Goal: Task Accomplishment & Management: Manage account settings

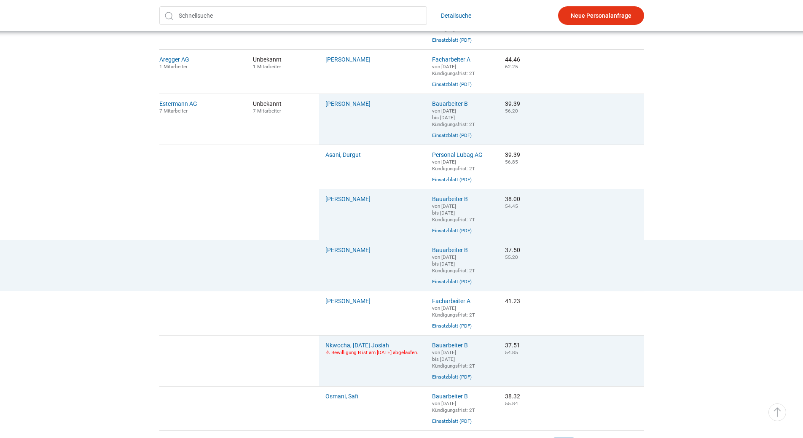
scroll to position [253, 0]
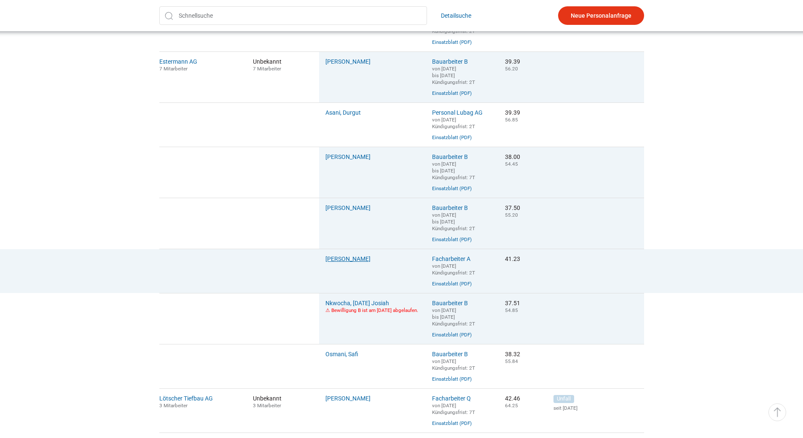
click at [345, 262] on link "[PERSON_NAME]" at bounding box center [348, 259] width 45 height 7
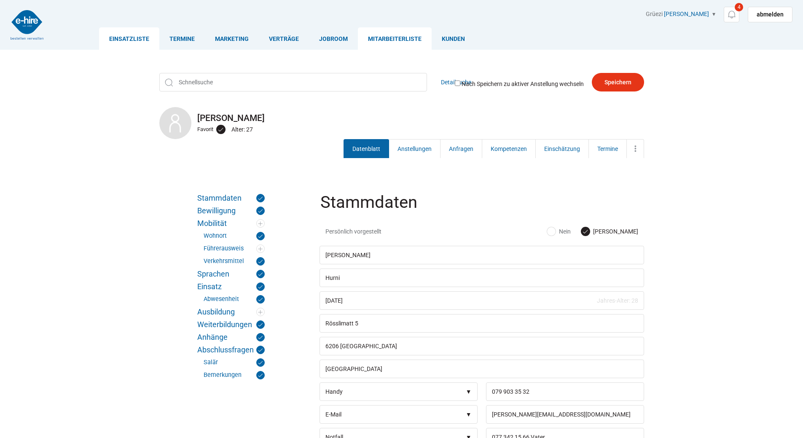
click at [137, 40] on link "Einsatzliste" at bounding box center [129, 38] width 60 height 22
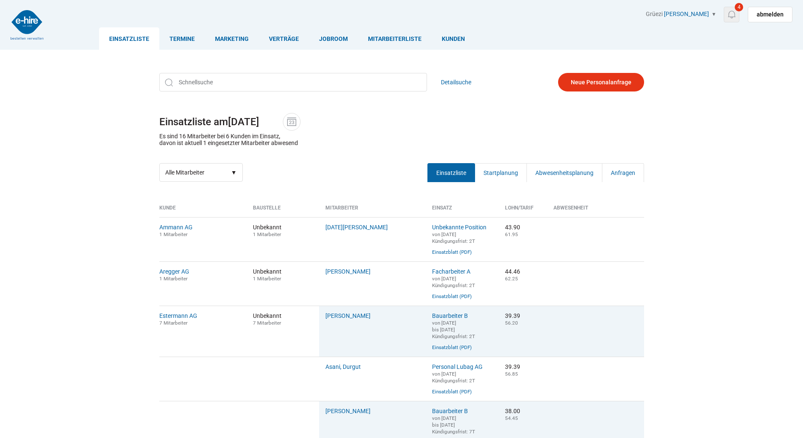
click at [734, 14] on img at bounding box center [732, 14] width 11 height 11
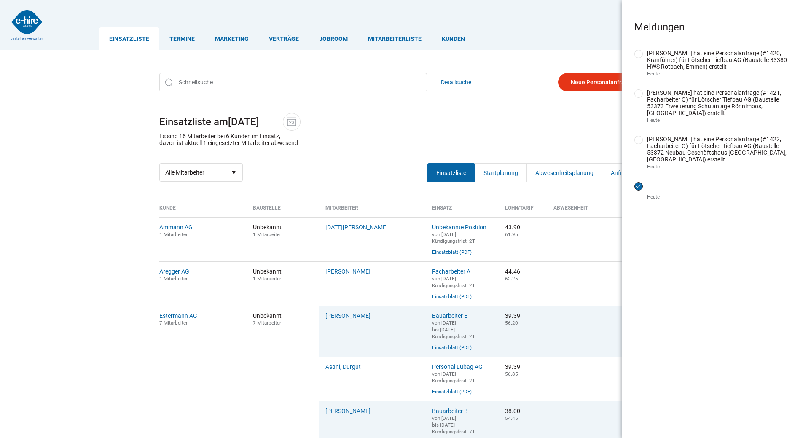
click at [637, 184] on input "erledigt" at bounding box center [639, 186] width 8 height 8
click at [638, 143] on input "erledigt" at bounding box center [639, 140] width 8 height 8
click at [583, 33] on ul "Einsatzliste Termine Marketing Verträge Jobroom Mitarbeiterliste Kunden" at bounding box center [446, 38] width 694 height 22
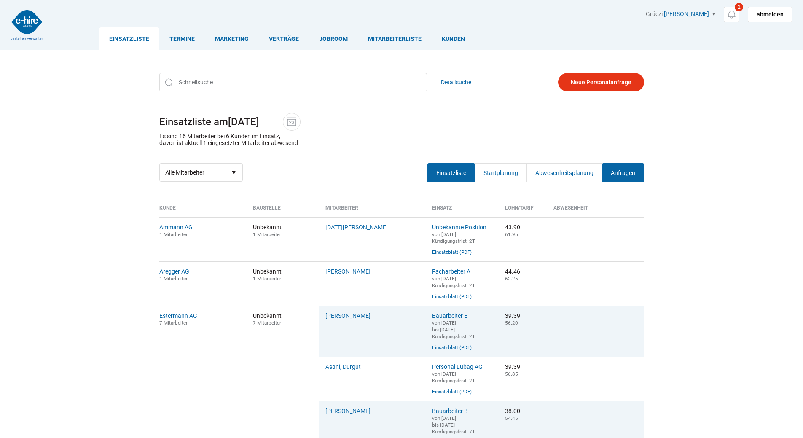
click at [636, 175] on link "Anfragen" at bounding box center [623, 172] width 42 height 19
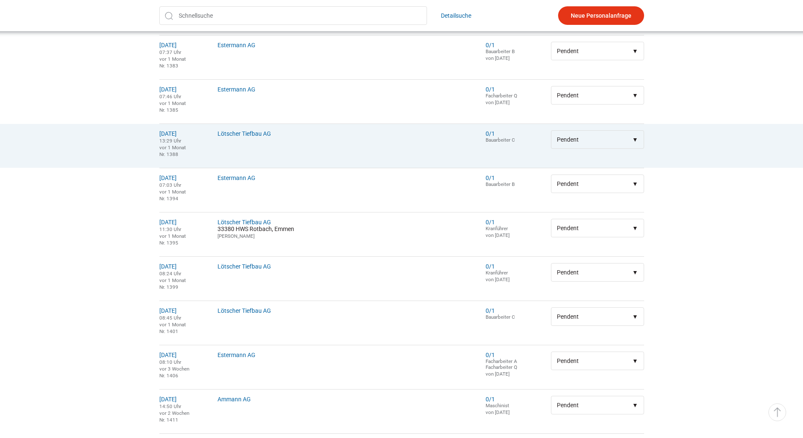
scroll to position [420, 0]
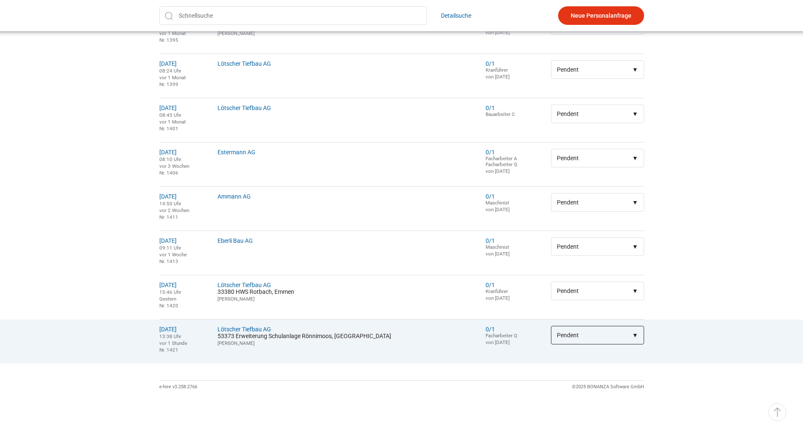
click at [572, 335] on select"] "Pendent > Gesendet > Weitergeleitet > Erledigt > Gelöscht" at bounding box center [597, 335] width 93 height 19
select select"] "Erledigt"
click at [551, 326] on select"] "Pendent > Gesendet > Weitergeleitet > Erledigt > Gelöscht" at bounding box center [597, 335] width 93 height 19
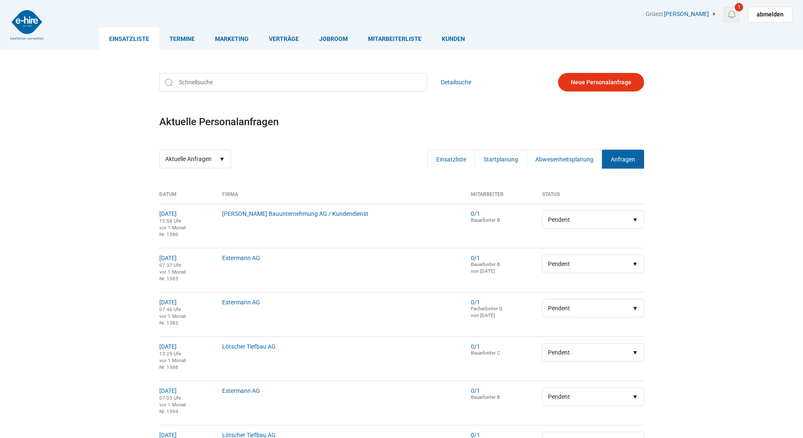
click at [736, 16] on img at bounding box center [732, 14] width 11 height 11
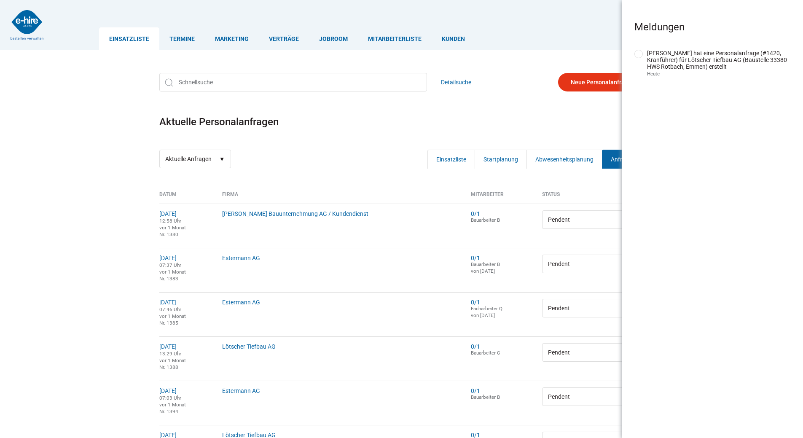
click at [123, 39] on link "Einsatzliste" at bounding box center [129, 38] width 60 height 22
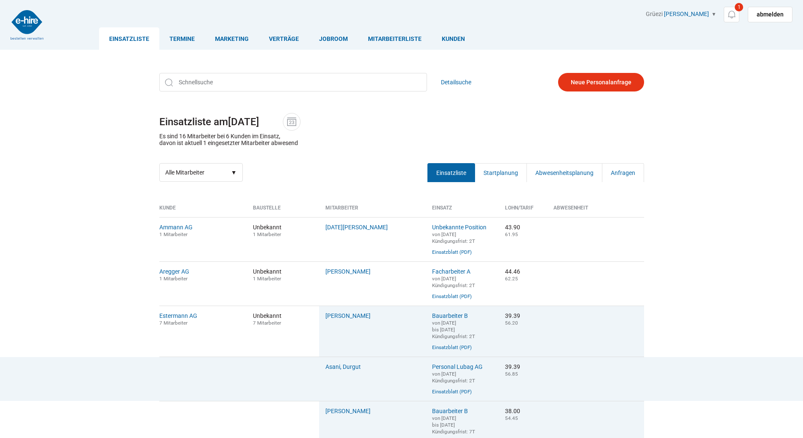
scroll to position [127, 0]
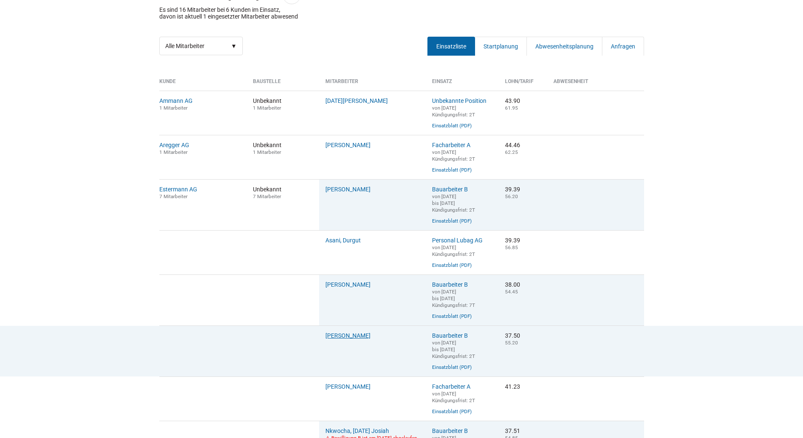
click at [345, 339] on link "Eyenghaleki, Robert" at bounding box center [348, 335] width 45 height 7
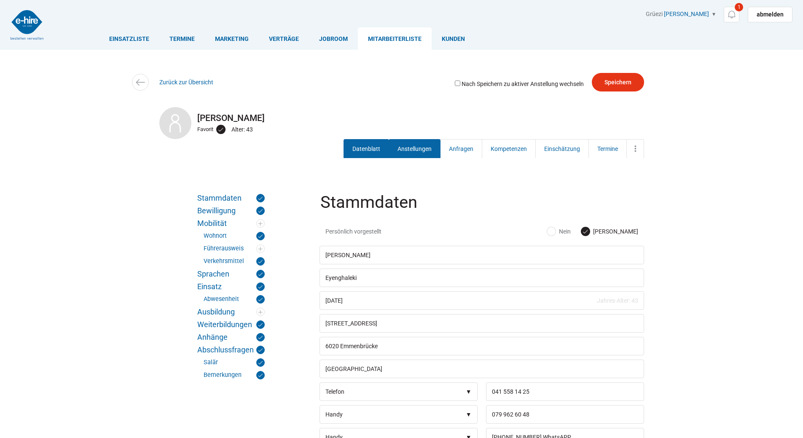
click at [402, 144] on link "Anstellungen" at bounding box center [415, 148] width 52 height 19
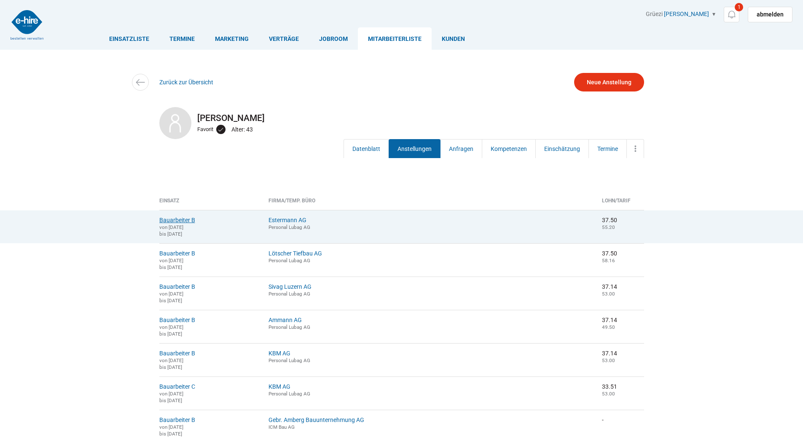
click at [175, 222] on link "Bauarbeiter B" at bounding box center [177, 220] width 36 height 7
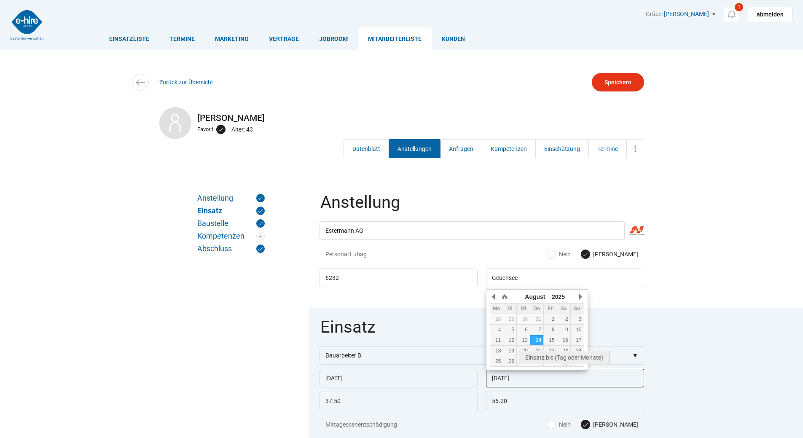
drag, startPoint x: 529, startPoint y: 380, endPoint x: 442, endPoint y: 373, distance: 87.6
click at [442, 369] on div "11.08.2025 14.08.2025" at bounding box center [482, 369] width 325 height 0
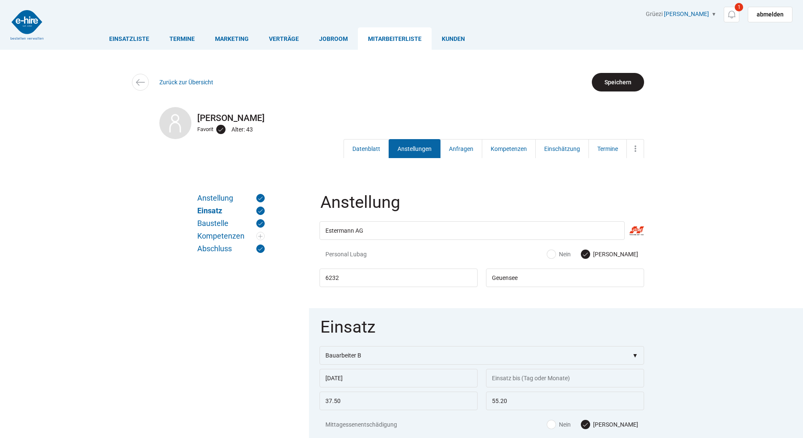
click at [630, 84] on input "Speichern" at bounding box center [618, 82] width 52 height 19
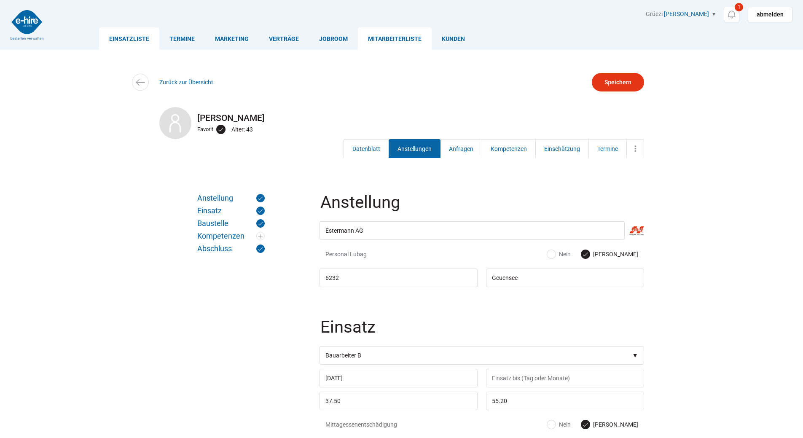
click at [125, 36] on link "Einsatzliste" at bounding box center [129, 38] width 60 height 22
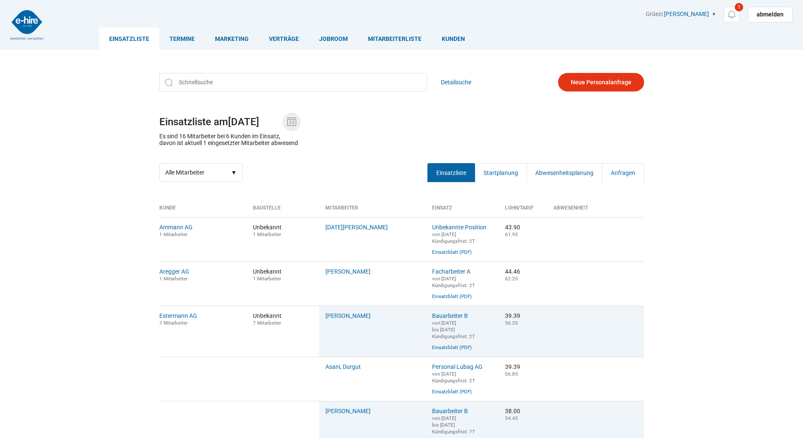
click at [297, 119] on img at bounding box center [292, 122] width 13 height 13
click at [283, 119] on input "[DATE]" at bounding box center [255, 122] width 55 height 12
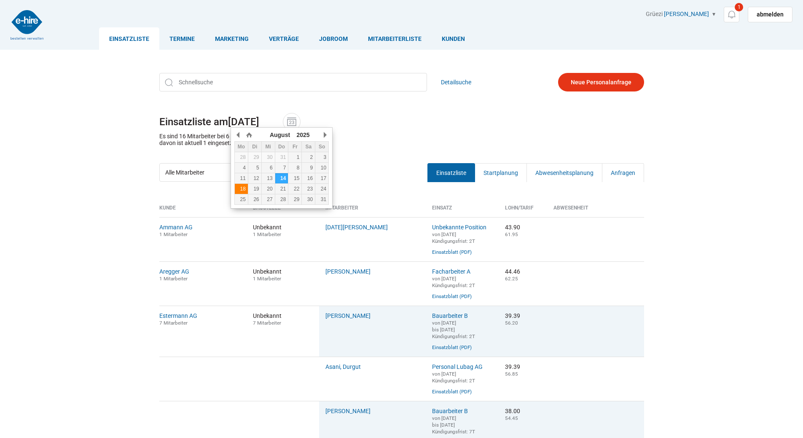
click at [239, 191] on div "18" at bounding box center [241, 189] width 13 height 6
type input "[DATE]"
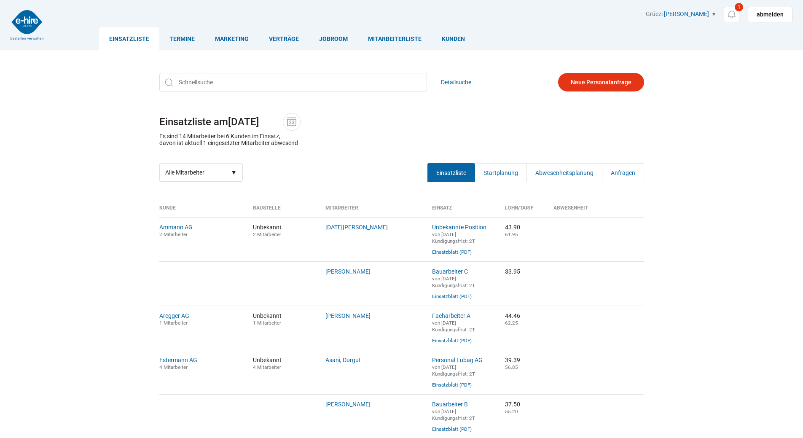
click at [372, 103] on div "Detailsuche Einsatzliste am 18.08.2025 Es sind 14 Mitarbeiter bei 6 Kunden im E…" at bounding box center [402, 127] width 506 height 121
click at [236, 42] on link "Marketing" at bounding box center [232, 38] width 54 height 22
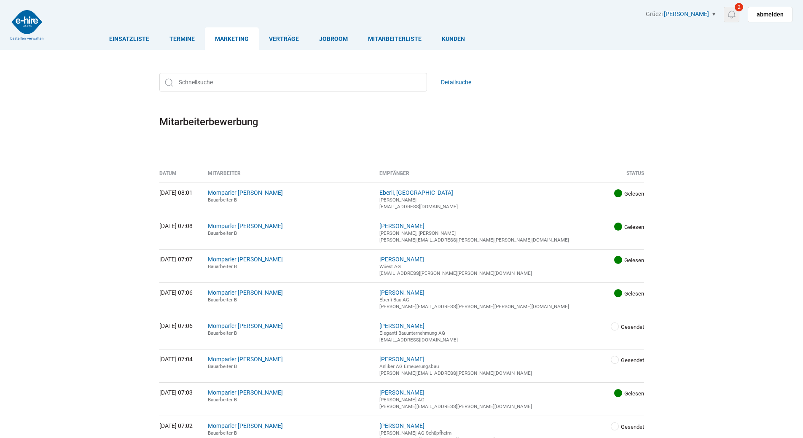
click at [738, 8] on span "2" at bounding box center [739, 7] width 8 height 8
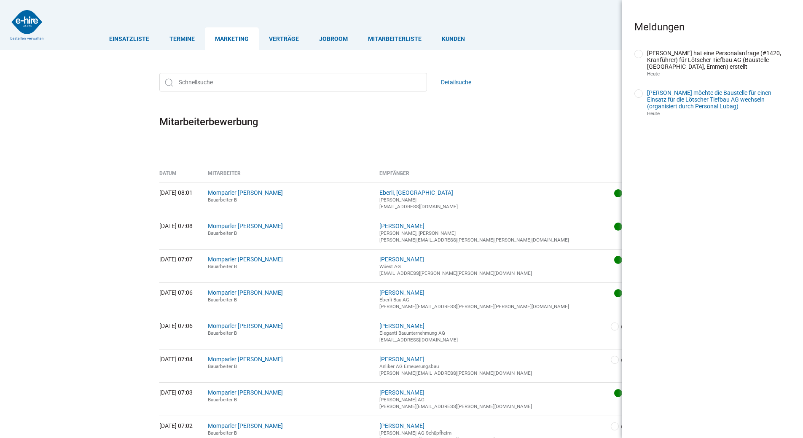
click at [710, 97] on link "[PERSON_NAME] möchte die Baustelle für einen Einsatz für die Lötscher Tiefbau A…" at bounding box center [709, 99] width 124 height 20
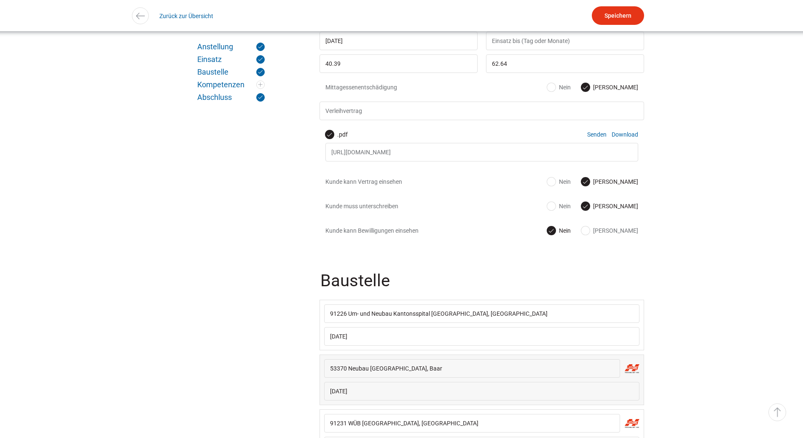
scroll to position [506, 0]
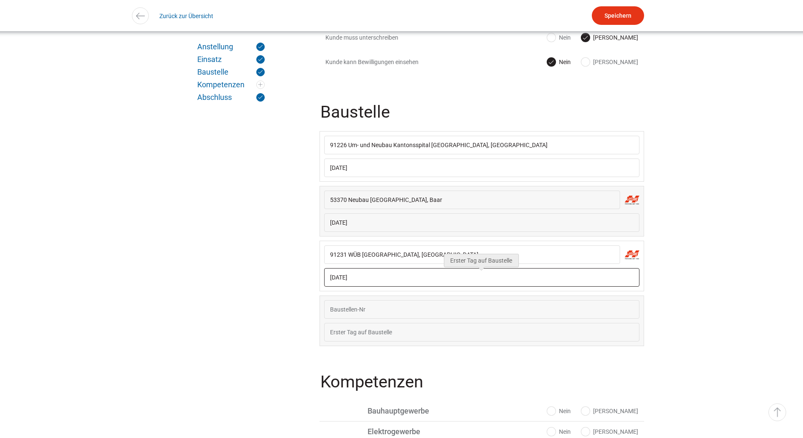
click at [386, 287] on input "18.08.2025" at bounding box center [481, 277] width 315 height 19
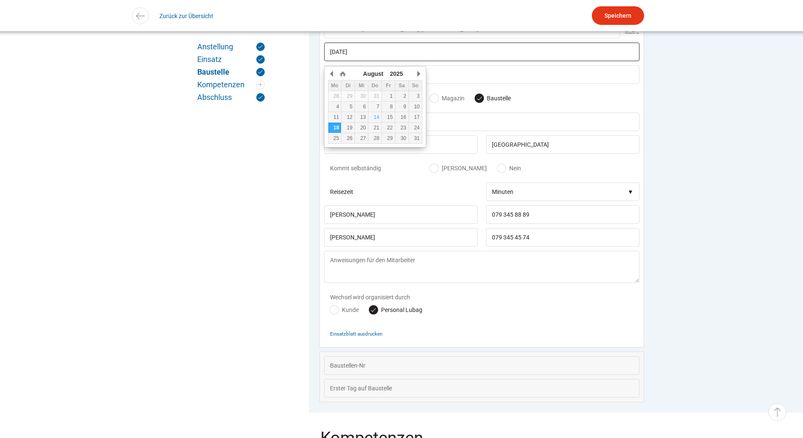
scroll to position [747, 0]
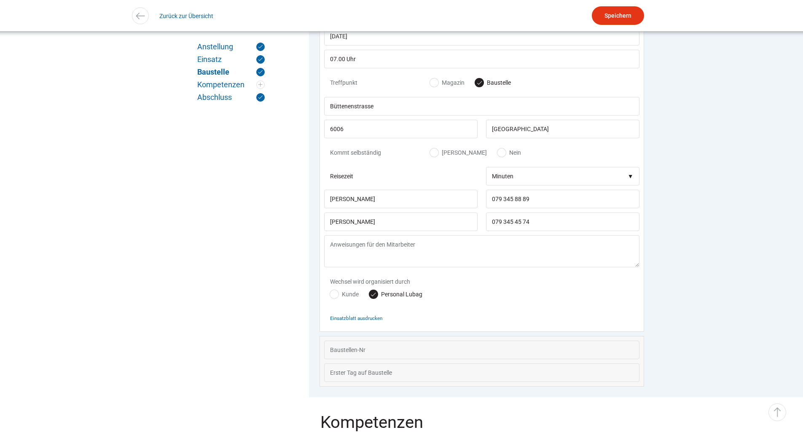
click at [480, 303] on div "Wechsel wird organisiert durch Kunde Personal Lubag" at bounding box center [481, 290] width 315 height 37
click at [359, 321] on small "Einsatzblatt ausdrucken" at bounding box center [356, 318] width 52 height 6
click at [177, 19] on link "Zurück zur Übersicht" at bounding box center [186, 15] width 54 height 19
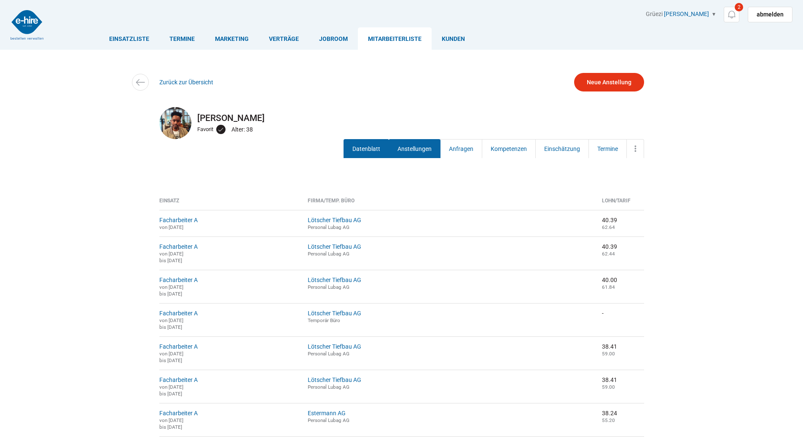
click at [371, 154] on link "Datenblatt" at bounding box center [367, 148] width 46 height 19
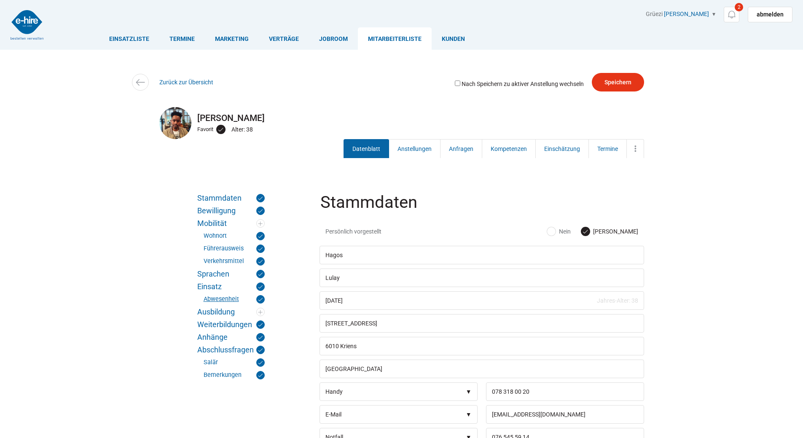
click at [215, 298] on link "Abwesenheit" at bounding box center [234, 299] width 61 height 8
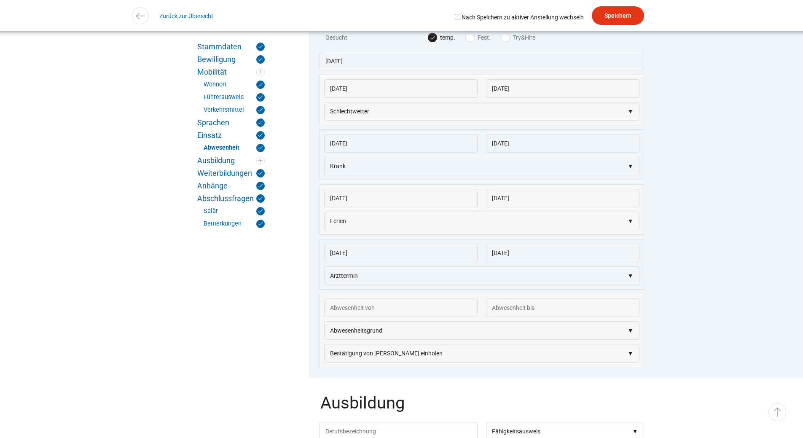
scroll to position [1336, 0]
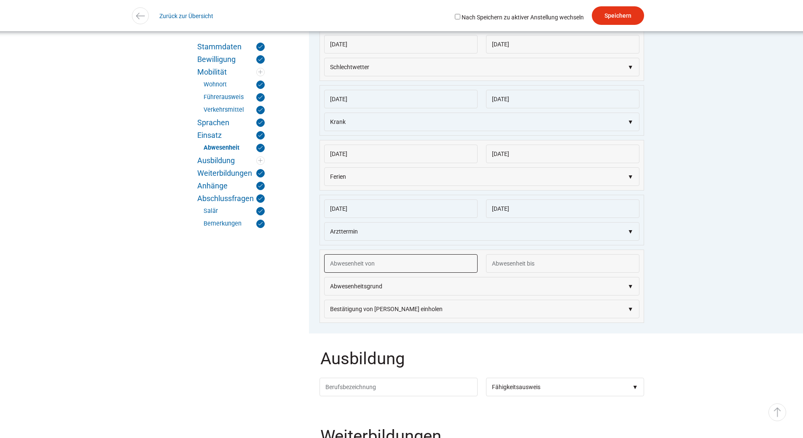
click at [337, 273] on input "text" at bounding box center [401, 263] width 154 height 19
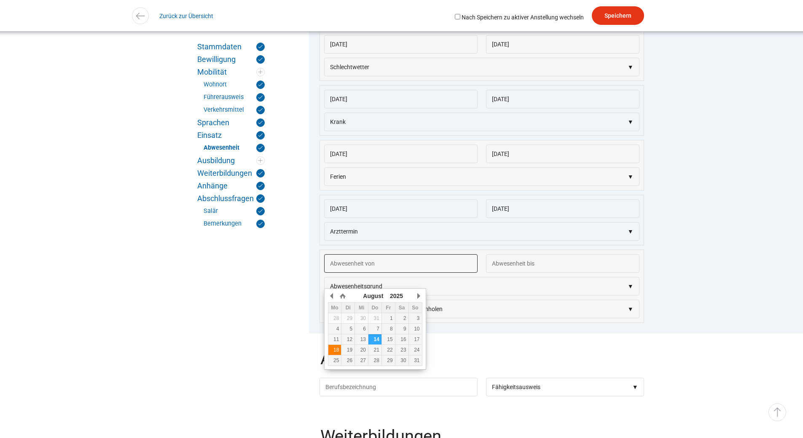
click at [332, 349] on div "18" at bounding box center [335, 350] width 13 height 6
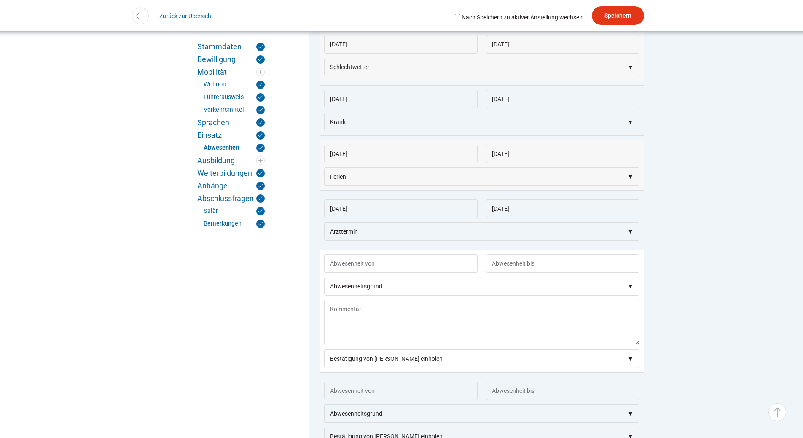
type input "18.08.2025"
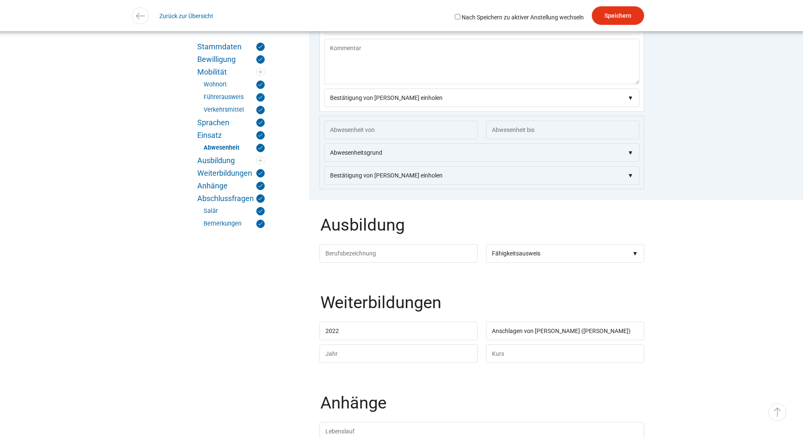
scroll to position [1428, 0]
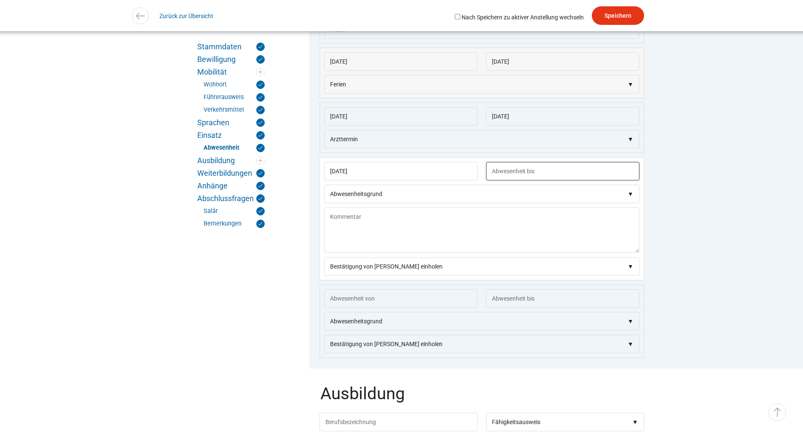
click at [503, 181] on input "text" at bounding box center [563, 171] width 154 height 19
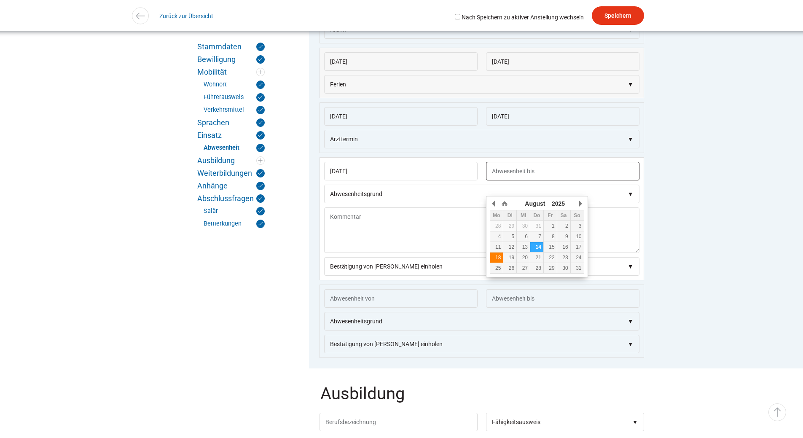
click at [495, 259] on div "18" at bounding box center [497, 258] width 13 height 6
type input "18.08.2025"
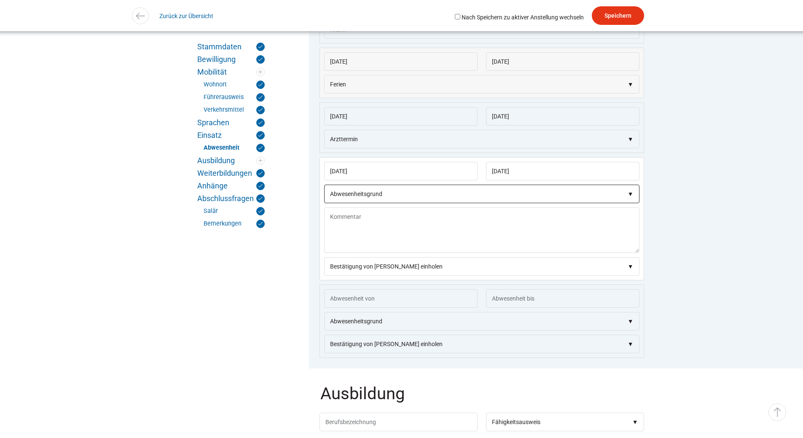
click at [349, 203] on select"] "Abwesenheitsgrund Krank Unfall Blautage Schlechtwetter Baustelle geschlossen Ar…" at bounding box center [481, 194] width 315 height 19
select select"] "Privat"
click at [324, 201] on select"] "Abwesenheitsgrund Krank Unfall Blautage Schlechtwetter Baustelle geschlossen Ar…" at bounding box center [481, 194] width 315 height 19
click at [341, 234] on textarea at bounding box center [481, 231] width 315 height 46
type textarea "begleitet sein Kind in den Kindergarten"
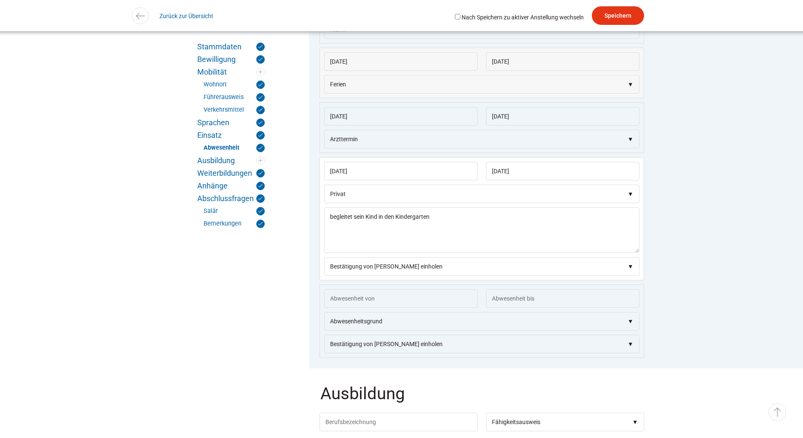
click at [609, 3] on div "Detailsuche Hagos Lulay Favorit Alter: 38 Datenblatt Anstellungen Anfragen Komp…" at bounding box center [402, 15] width 3037 height 31
click at [611, 16] on input "Speichern" at bounding box center [618, 15] width 52 height 19
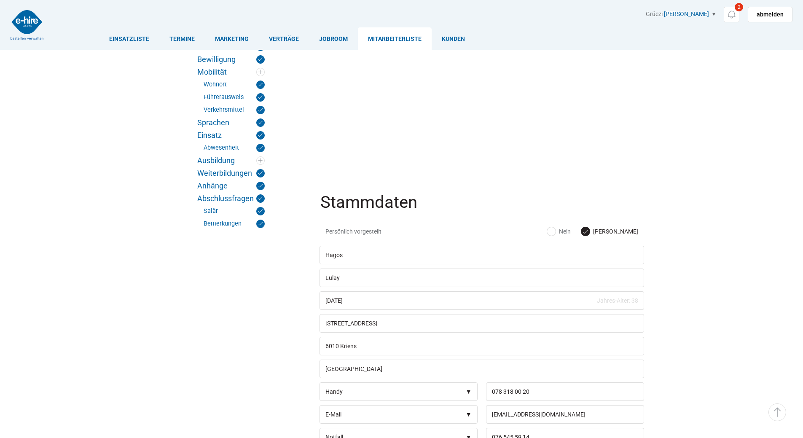
scroll to position [1428, 0]
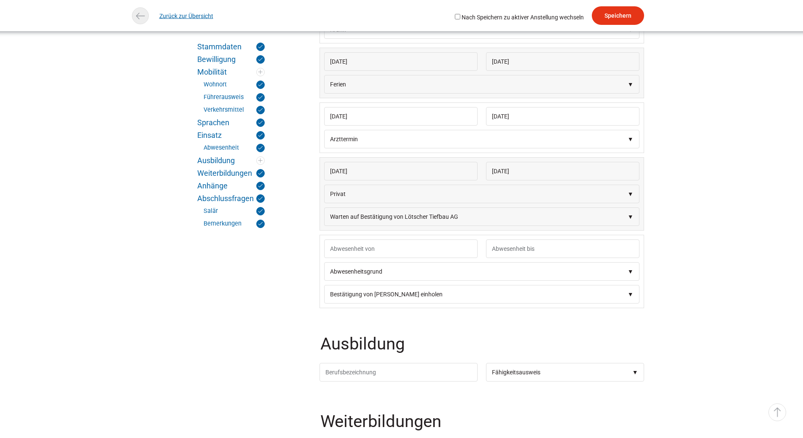
click at [192, 14] on link "Zurück zur Übersicht" at bounding box center [186, 15] width 54 height 19
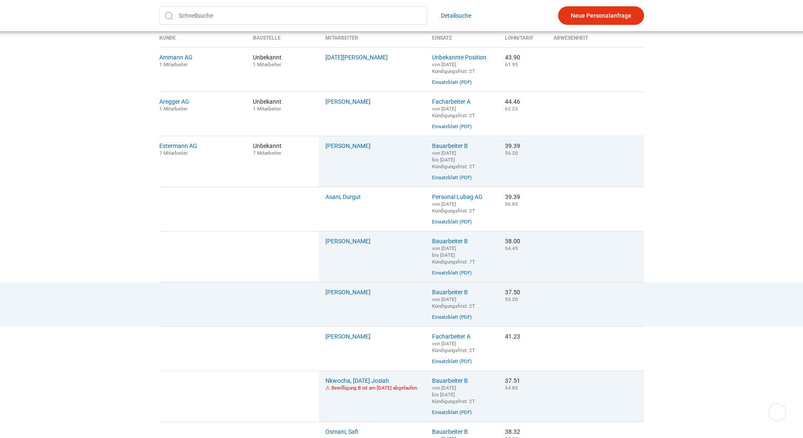
scroll to position [380, 0]
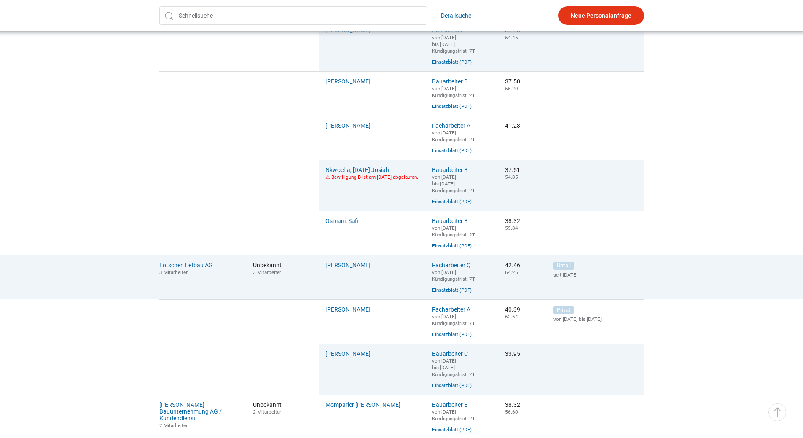
click at [345, 269] on link "Doghman, Karim" at bounding box center [348, 265] width 45 height 7
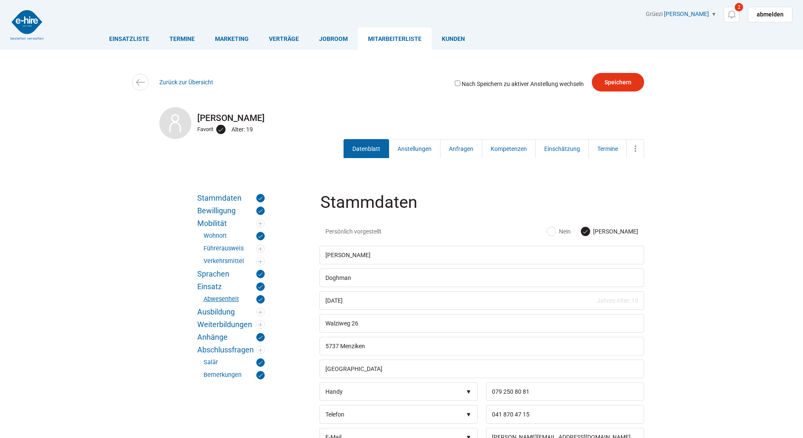
click at [209, 298] on link "Abwesenheit" at bounding box center [234, 299] width 61 height 8
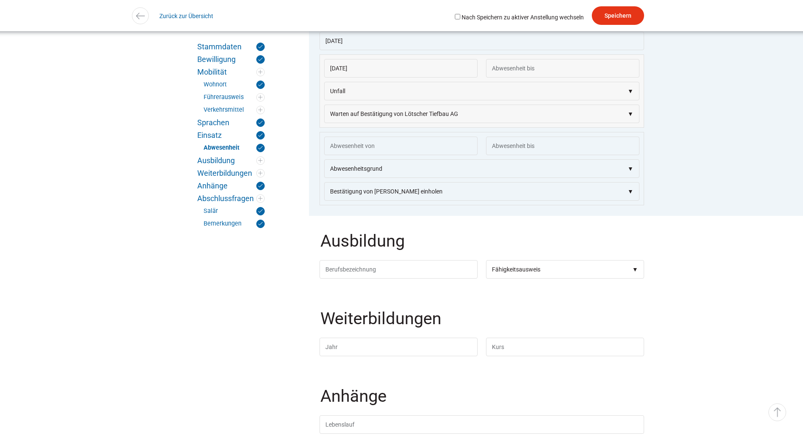
scroll to position [1210, 0]
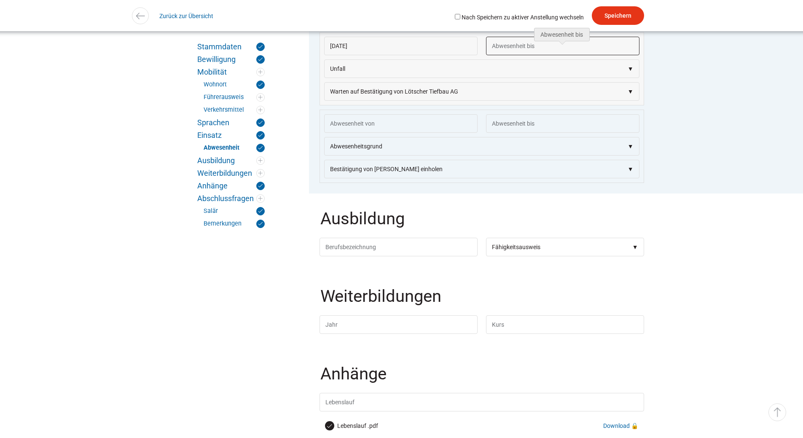
click at [536, 54] on input "text" at bounding box center [563, 46] width 154 height 19
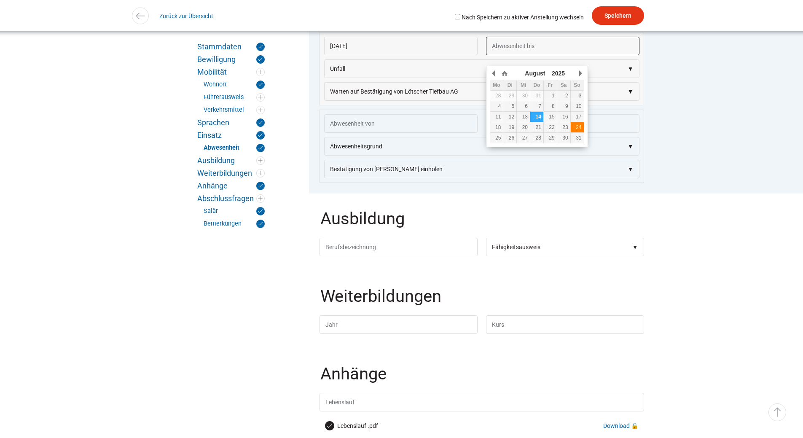
click at [579, 129] on div "24" at bounding box center [577, 127] width 13 height 6
type input "24.08.2025"
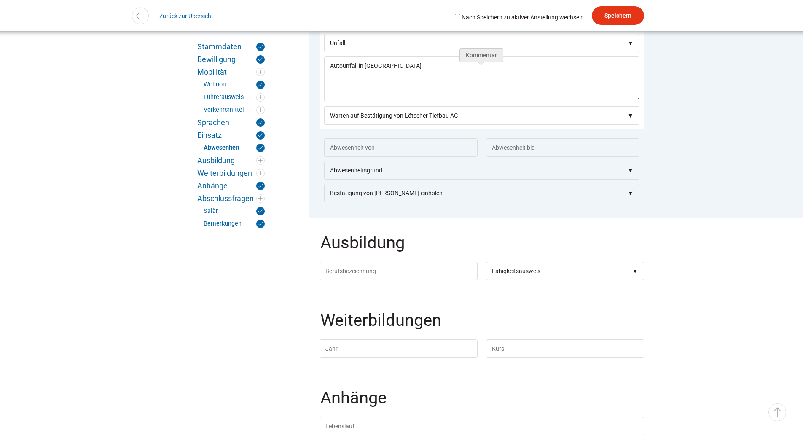
scroll to position [1248, 0]
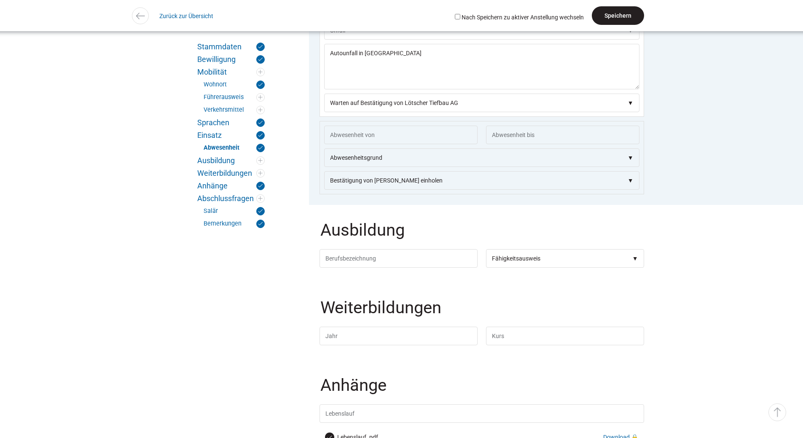
click at [614, 11] on input "Speichern" at bounding box center [618, 15] width 52 height 19
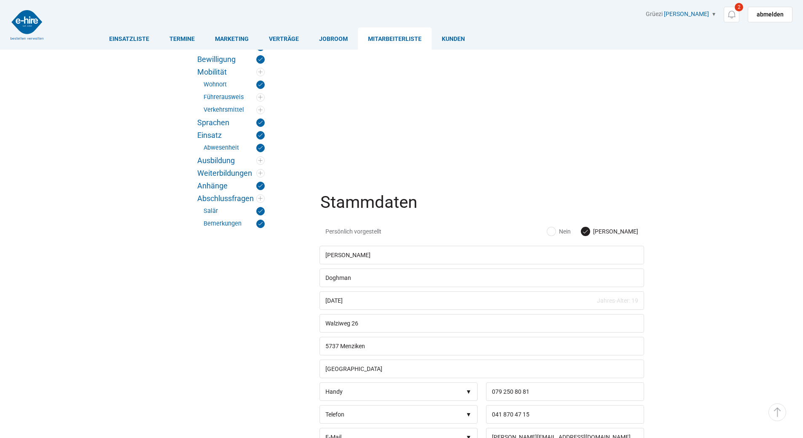
scroll to position [1248, 0]
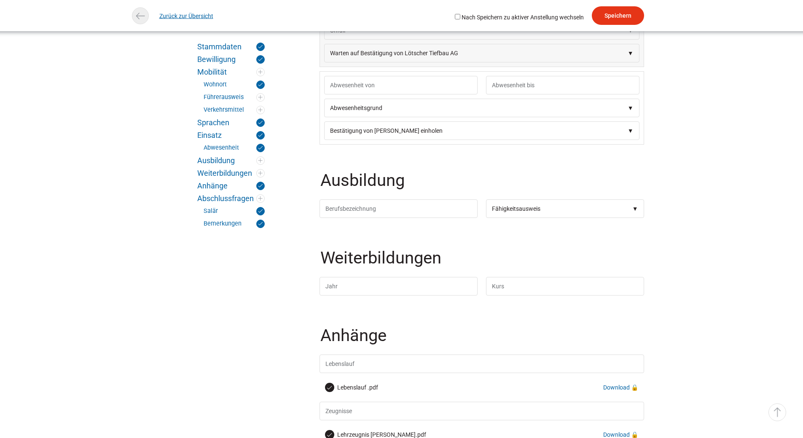
click at [192, 12] on link "Zurück zur Übersicht" at bounding box center [186, 15] width 54 height 19
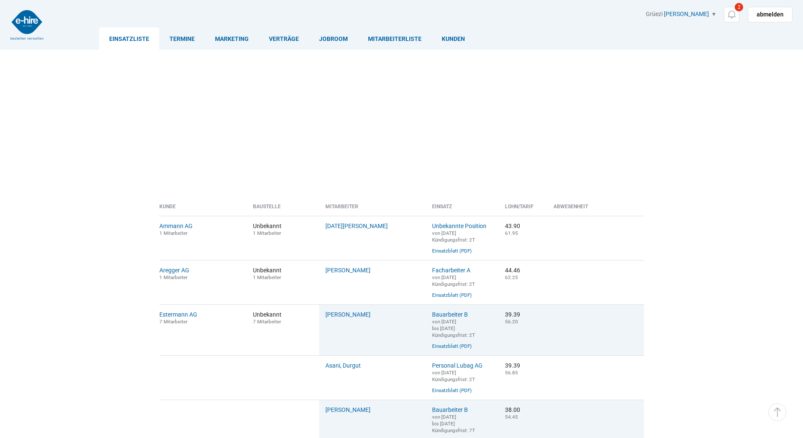
scroll to position [380, 0]
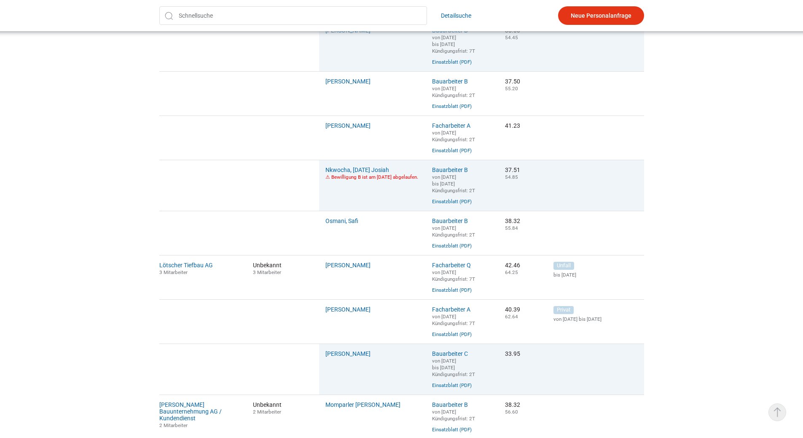
click at [785, 412] on link "▵ Nach oben" at bounding box center [778, 413] width 18 height 18
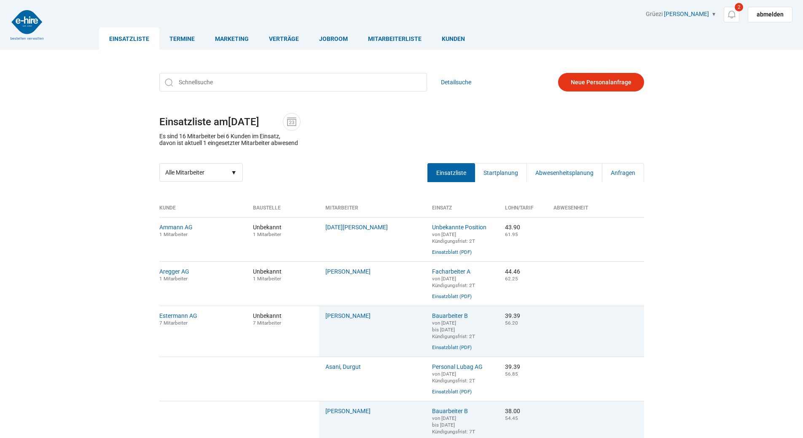
click at [115, 40] on link "Einsatzliste" at bounding box center [129, 38] width 60 height 22
